Goal: Task Accomplishment & Management: Complete application form

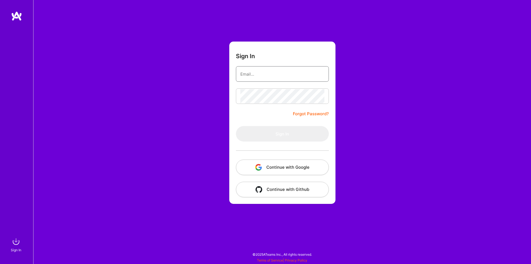
click at [262, 74] on input "email" at bounding box center [282, 74] width 84 height 14
type input "[PERSON_NAME][EMAIL_ADDRESS][DOMAIN_NAME]"
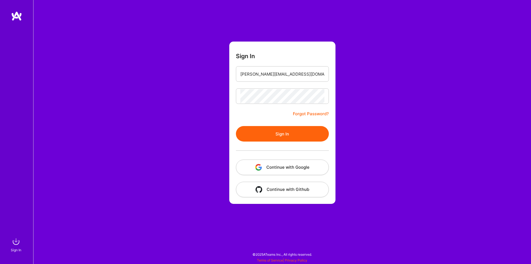
click at [281, 131] on button "Sign In" at bounding box center [282, 133] width 93 height 15
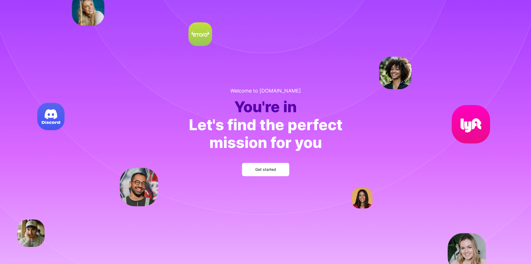
click at [268, 166] on button "Get started" at bounding box center [265, 169] width 47 height 13
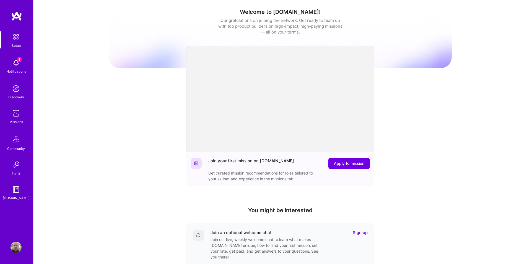
click at [436, 145] on div "Welcome to [DOMAIN_NAME]! Congratulations on joining the network. Get ready to …" at bounding box center [280, 182] width 343 height 356
click at [338, 162] on span "Apply to mission" at bounding box center [349, 164] width 30 height 6
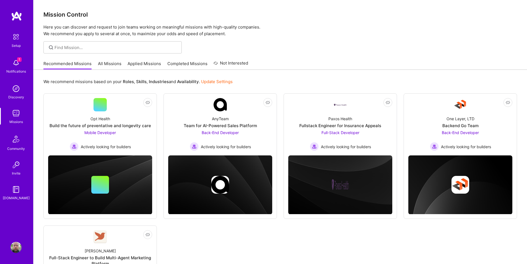
click at [107, 62] on link "All Missions" at bounding box center [110, 65] width 24 height 9
